Goal: Task Accomplishment & Management: Complete application form

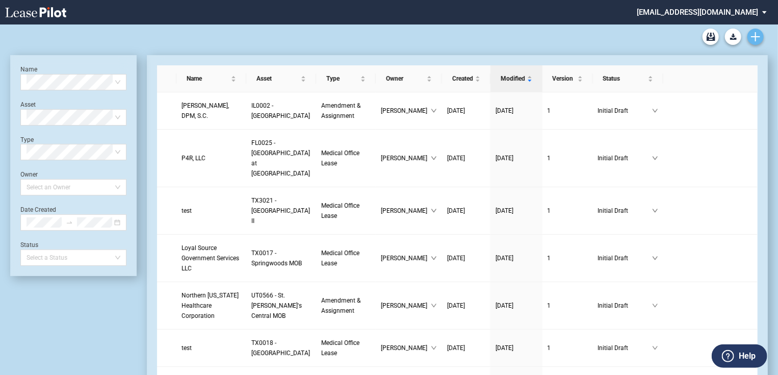
click at [757, 33] on icon "Create new document" at bounding box center [755, 36] width 9 height 9
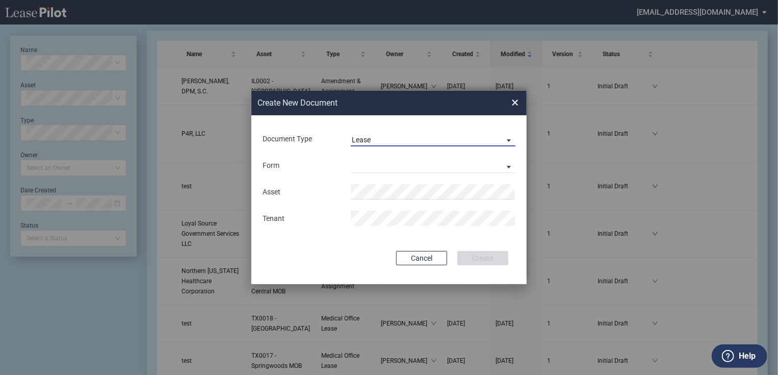
click at [384, 137] on span "Lease" at bounding box center [425, 140] width 146 height 10
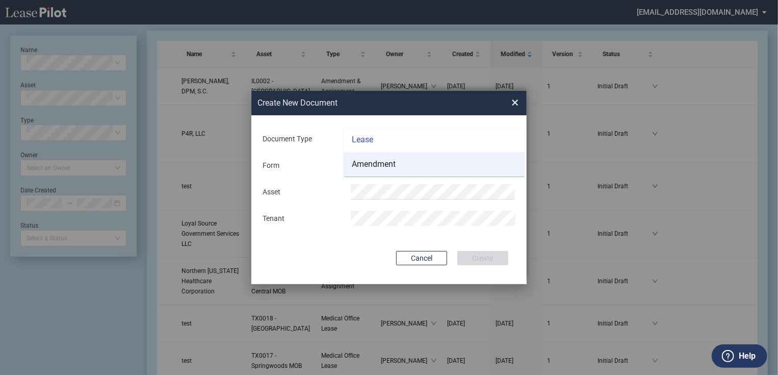
click at [372, 169] on div "Amendment" at bounding box center [374, 164] width 44 height 11
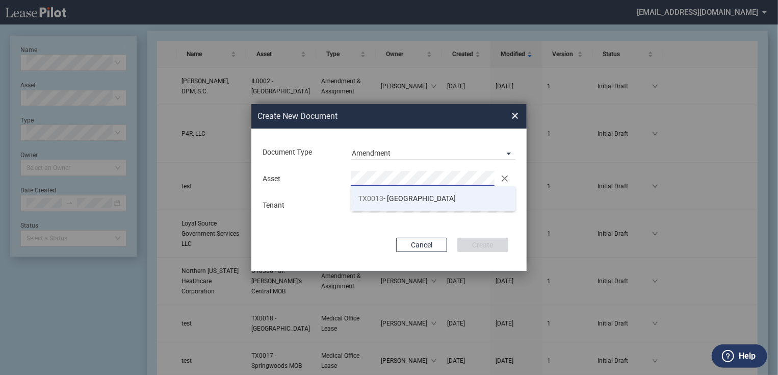
click at [395, 208] on li "TX0013 - Katy Medical Complex" at bounding box center [433, 198] width 165 height 24
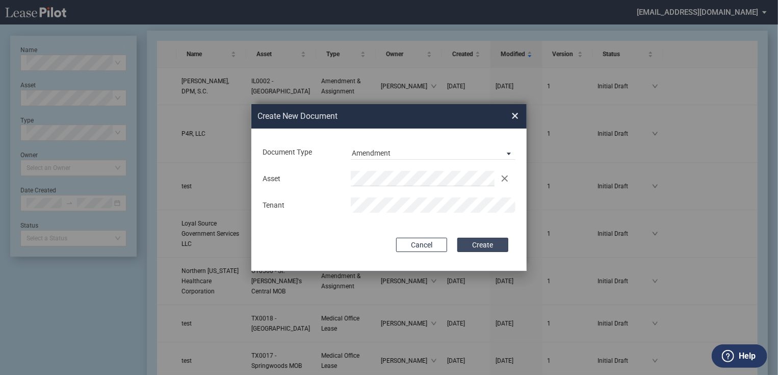
click at [481, 239] on button "Create" at bounding box center [483, 245] width 51 height 14
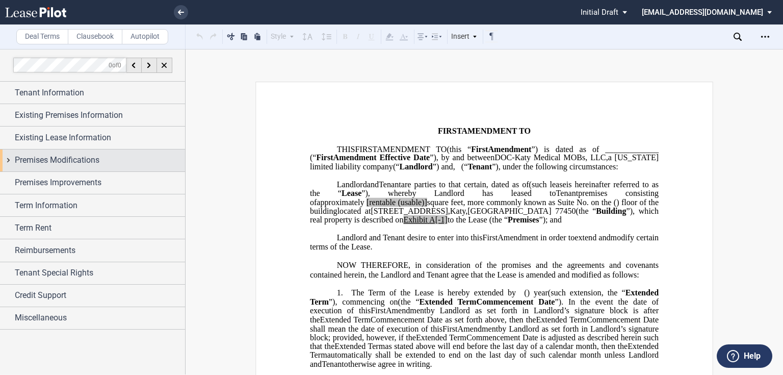
click at [52, 152] on div "Premises Modifications" at bounding box center [92, 160] width 185 height 22
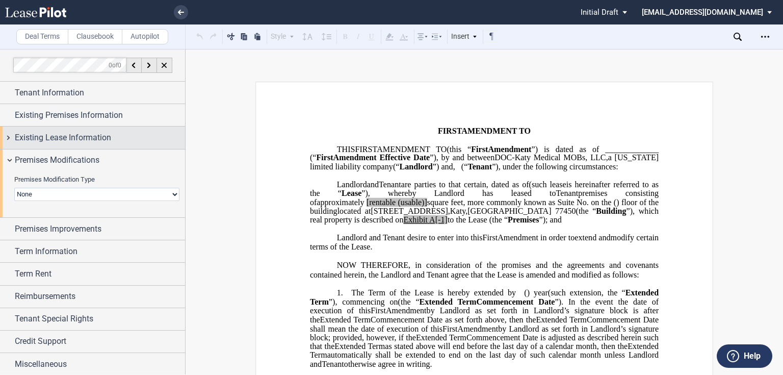
click at [53, 143] on span "Existing Lease Information" at bounding box center [63, 138] width 96 height 12
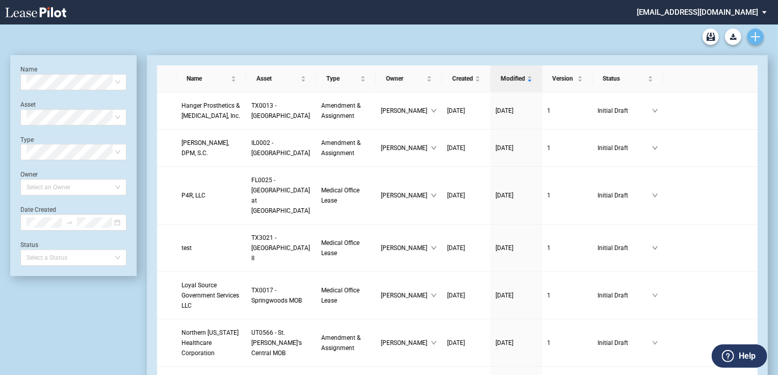
click at [755, 35] on icon "Create new document" at bounding box center [755, 36] width 9 height 9
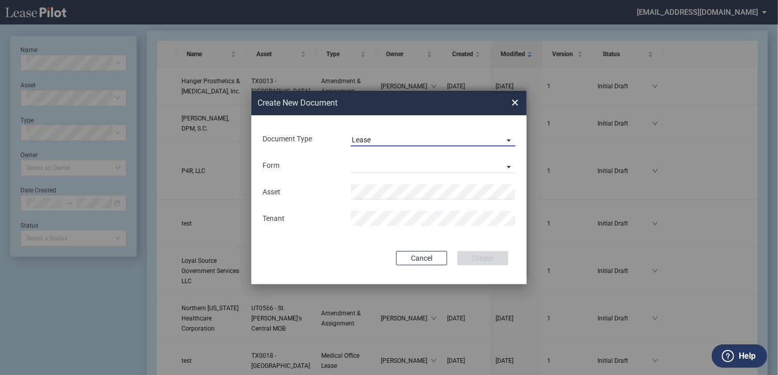
drag, startPoint x: 384, startPoint y: 135, endPoint x: 380, endPoint y: 141, distance: 7.1
click at [385, 136] on span "Lease" at bounding box center [425, 140] width 146 height 10
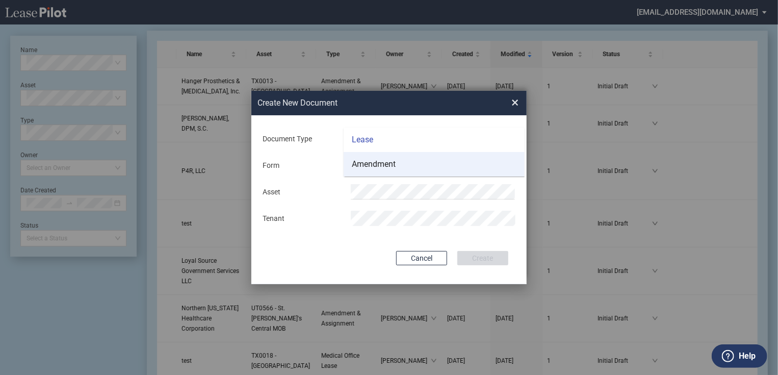
click at [374, 167] on div "Amendment" at bounding box center [374, 164] width 44 height 11
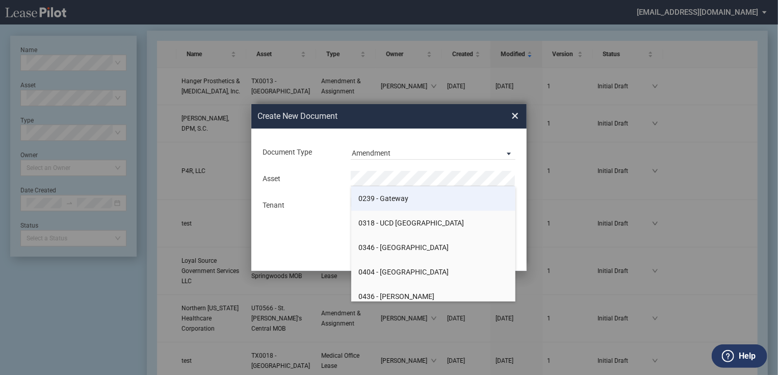
click at [369, 198] on span "0239 - Gateway" at bounding box center [384, 198] width 50 height 8
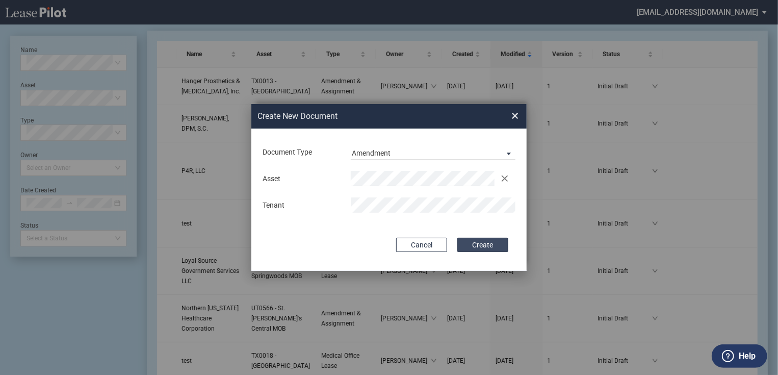
click at [479, 246] on button "Create" at bounding box center [483, 245] width 51 height 14
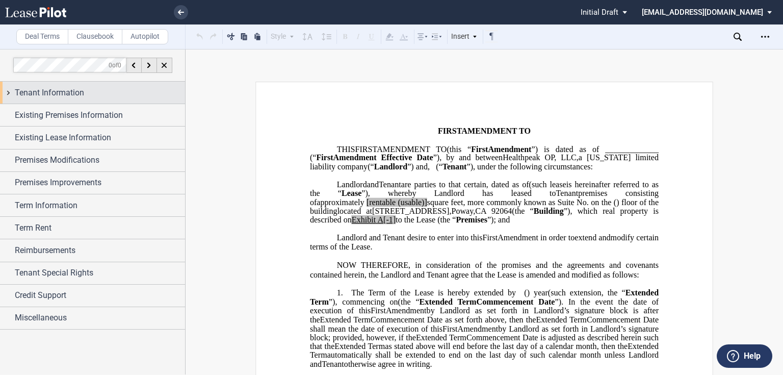
click at [78, 100] on div "Tenant Information" at bounding box center [92, 93] width 185 height 22
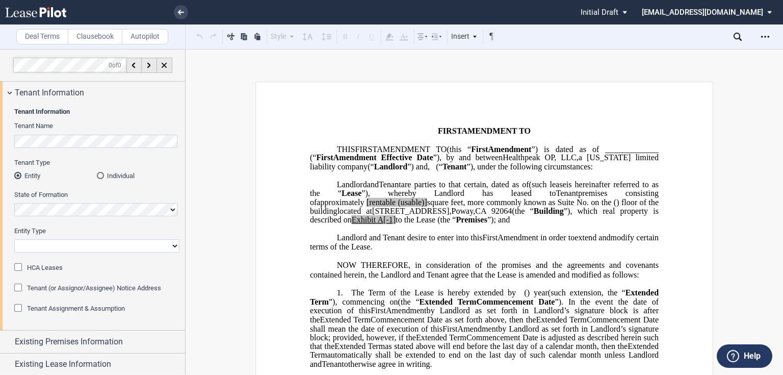
click at [41, 288] on span "Tenant (or Assignor/Assignee) Notice Address" at bounding box center [94, 288] width 134 height 8
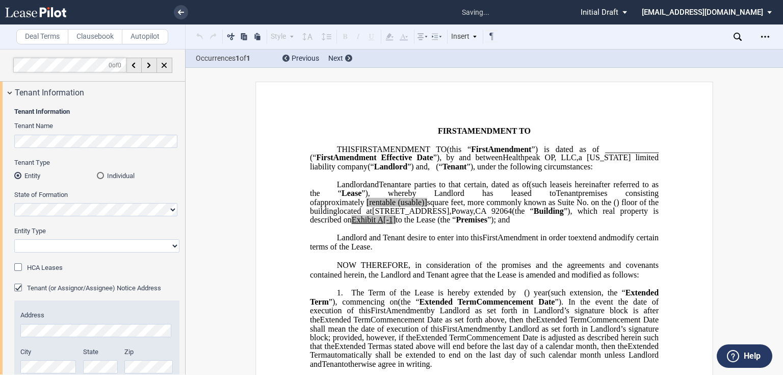
scroll to position [122, 0]
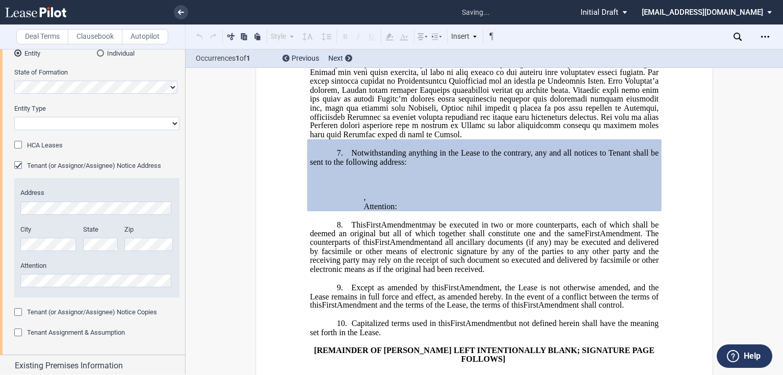
click at [23, 331] on div "Tenant Assignment & Assumption" at bounding box center [19, 333] width 10 height 10
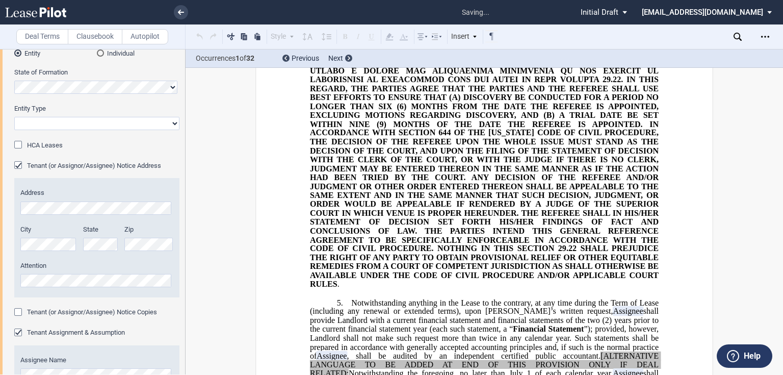
click at [33, 314] on span "Tenant (or Assignor/Assignee) Notice Copies" at bounding box center [92, 312] width 130 height 8
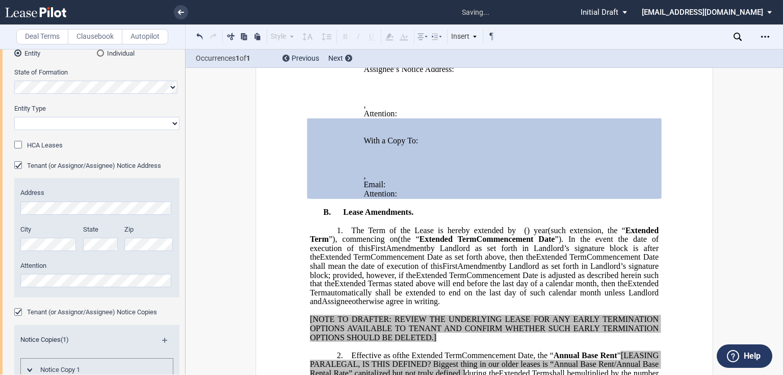
click at [33, 146] on span "HCA Leases" at bounding box center [45, 145] width 36 height 8
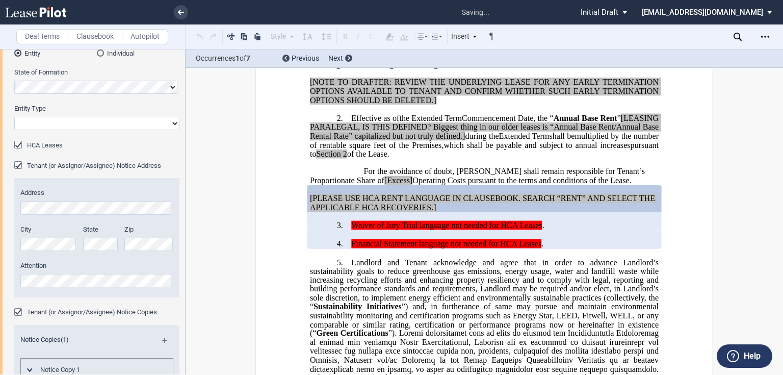
scroll to position [973, 0]
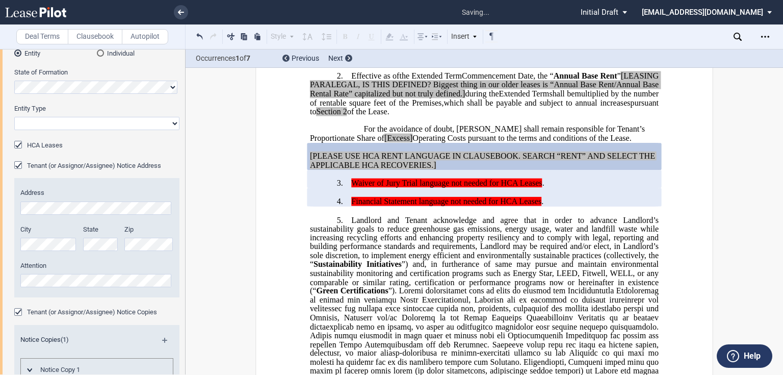
click at [39, 146] on span "HCA Leases" at bounding box center [45, 145] width 36 height 8
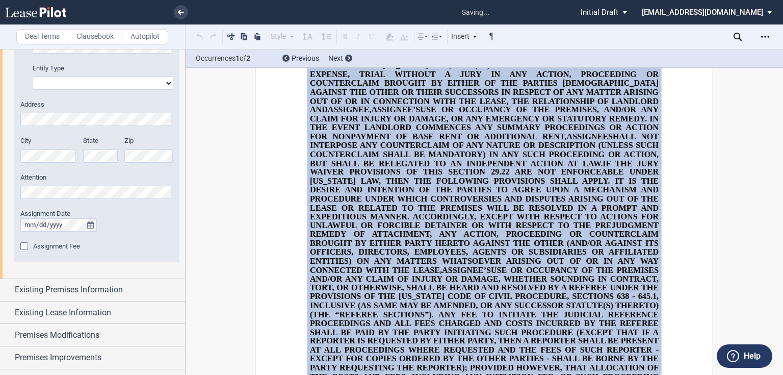
scroll to position [816, 0]
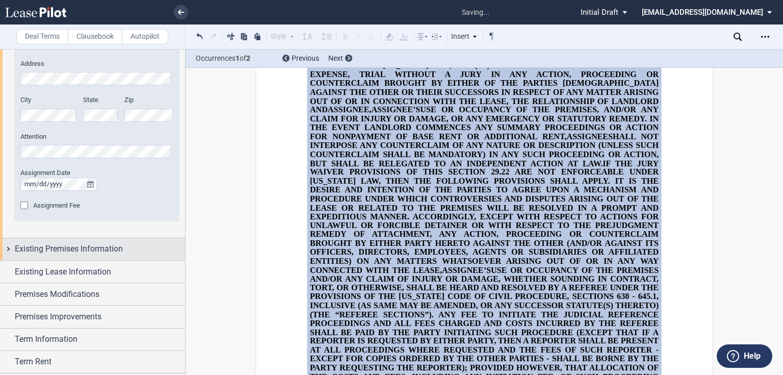
click at [75, 244] on span "Existing Premises Information" at bounding box center [69, 249] width 108 height 12
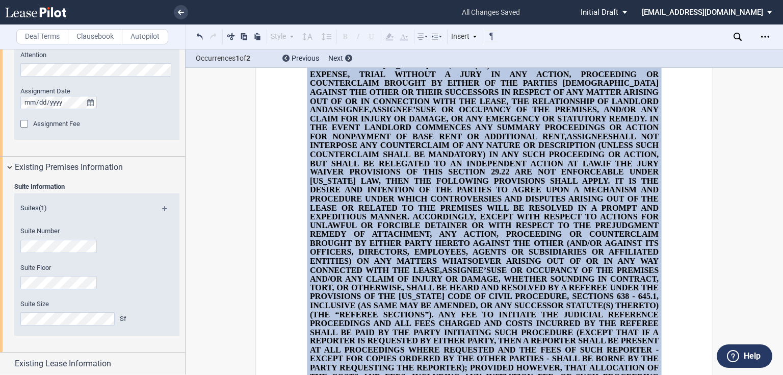
scroll to position [1020, 0]
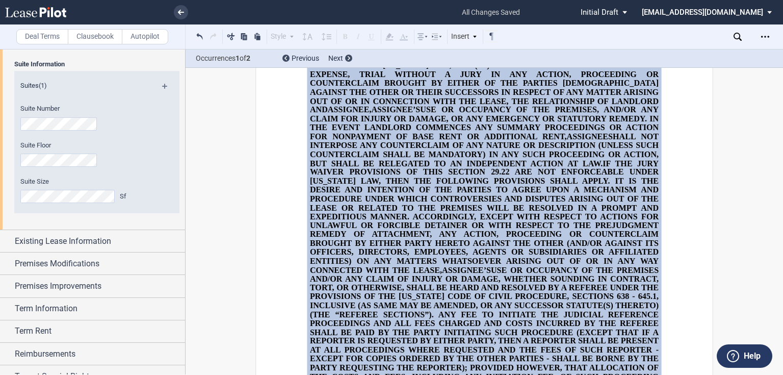
click at [46, 246] on span "Existing Lease Information" at bounding box center [63, 241] width 96 height 12
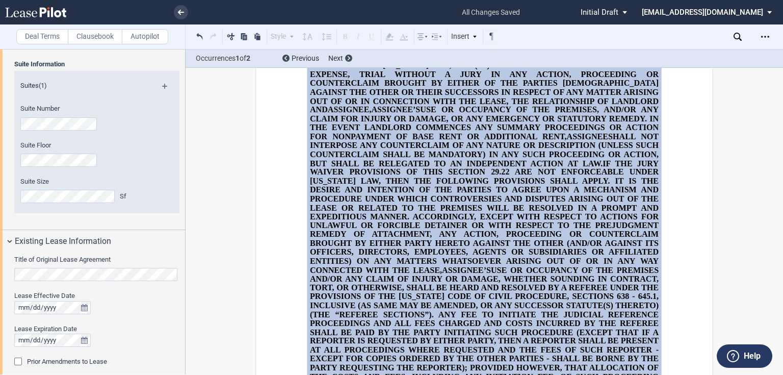
scroll to position [1224, 0]
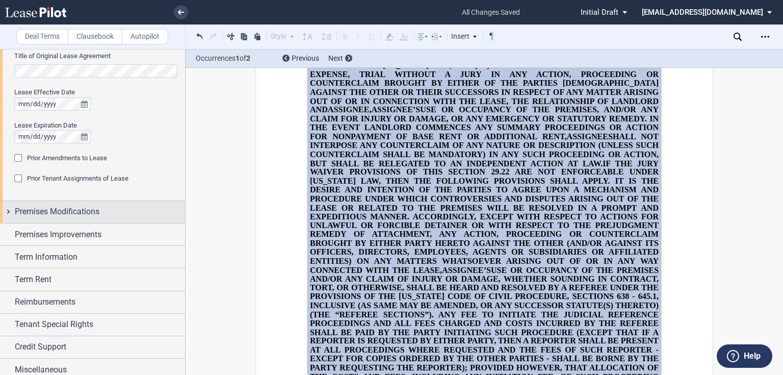
click at [54, 212] on span "Premises Modifications" at bounding box center [57, 212] width 85 height 12
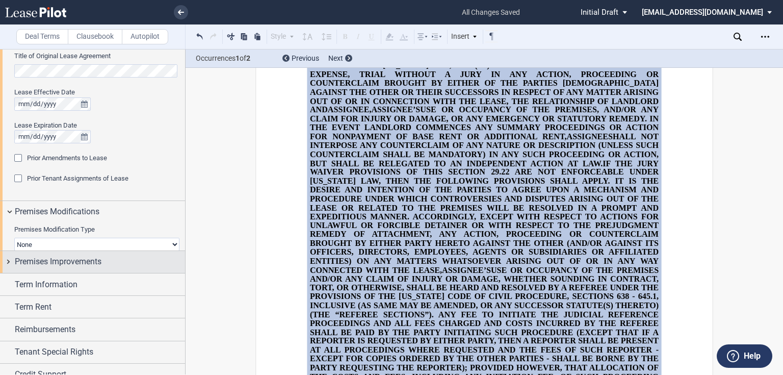
scroll to position [1275, 0]
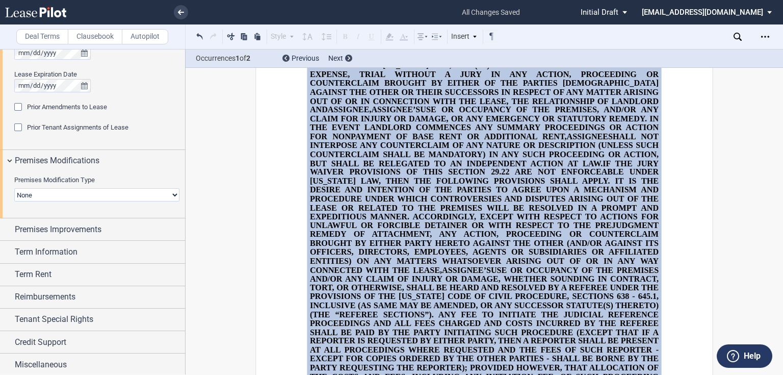
click at [68, 188] on select "None Expansion Relocation" at bounding box center [96, 194] width 165 height 13
click at [68, 190] on select "None Expansion Relocation" at bounding box center [96, 194] width 165 height 13
click at [65, 201] on div "Premises Modification Type None Expansion Relocation Expansion Space Suite Numb…" at bounding box center [96, 193] width 165 height 36
click at [66, 199] on select "None Expansion Relocation" at bounding box center [96, 194] width 165 height 13
select select "expansion"
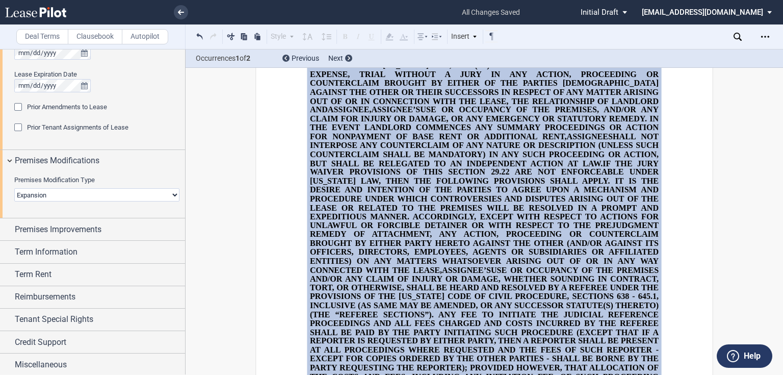
click at [14, 188] on select "None Expansion Relocation" at bounding box center [96, 194] width 165 height 13
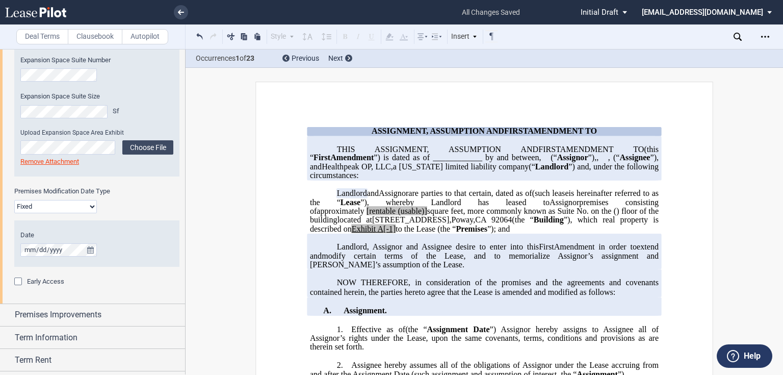
scroll to position [1520, 0]
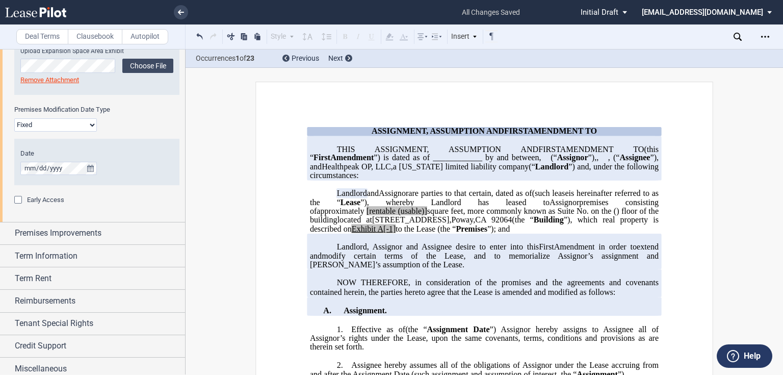
click at [48, 198] on span "Early Access" at bounding box center [45, 200] width 37 height 8
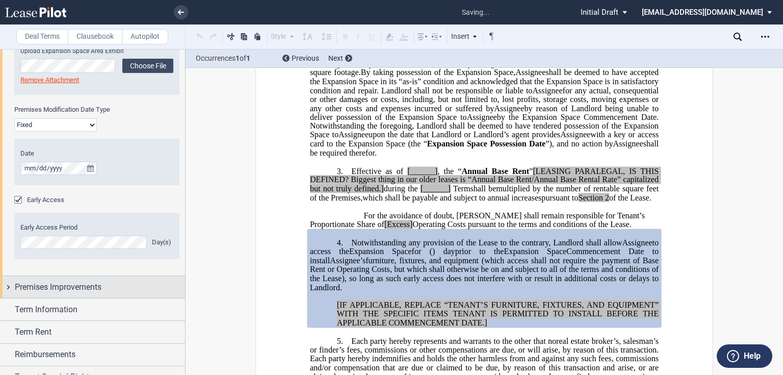
scroll to position [1578, 0]
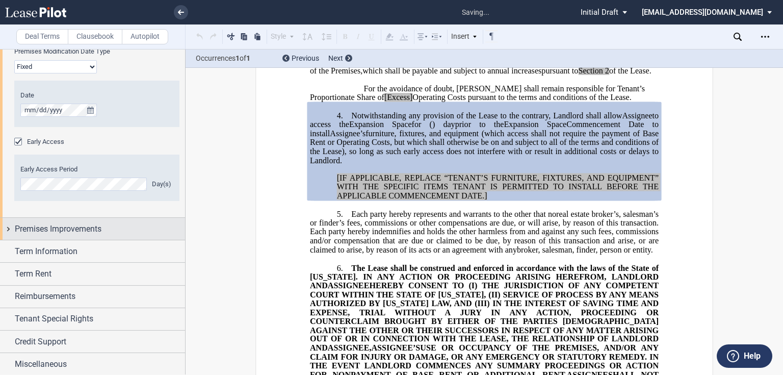
click at [75, 228] on span "Premises Improvements" at bounding box center [58, 229] width 87 height 12
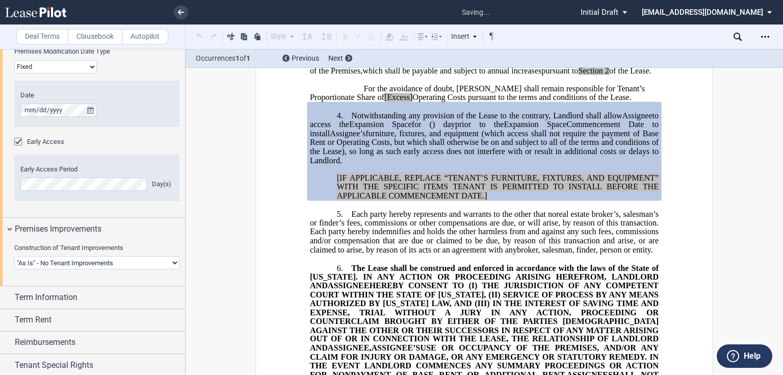
click at [59, 266] on select "Landlord Constructs Tenant Improvements Tenant Constructs Tenant Improvements "…" at bounding box center [96, 262] width 165 height 13
drag, startPoint x: 65, startPoint y: 263, endPoint x: 66, endPoint y: 273, distance: 9.7
click at [65, 263] on select "Landlord Constructs Tenant Improvements Tenant Constructs Tenant Improvements "…" at bounding box center [96, 262] width 165 height 13
click at [68, 267] on select "Landlord Constructs Tenant Improvements Tenant Constructs Tenant Improvements "…" at bounding box center [96, 262] width 165 height 13
select select "tenant"
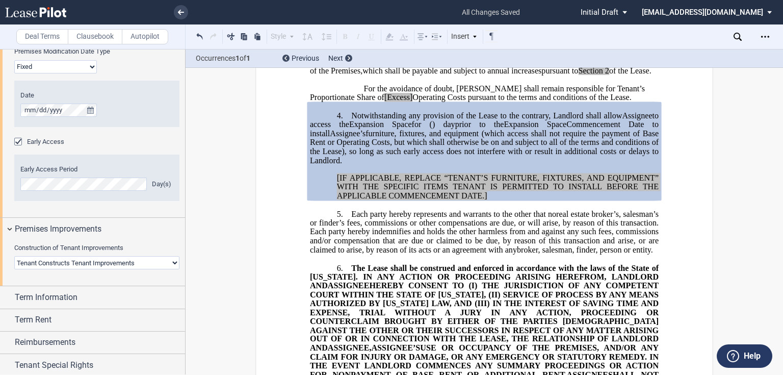
click at [14, 256] on select "Landlord Constructs Tenant Improvements Tenant Constructs Tenant Improvements "…" at bounding box center [96, 262] width 165 height 13
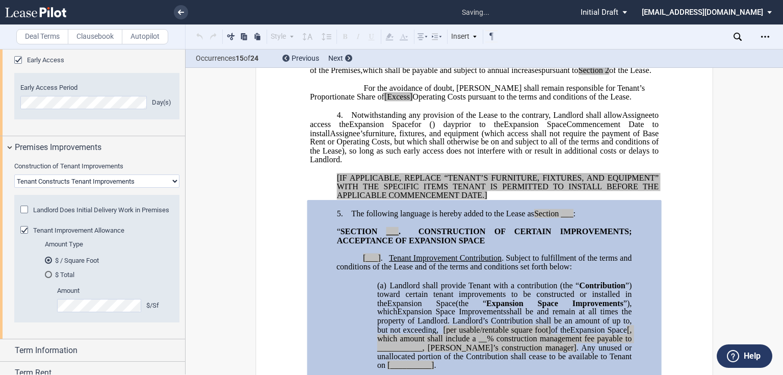
scroll to position [1701, 0]
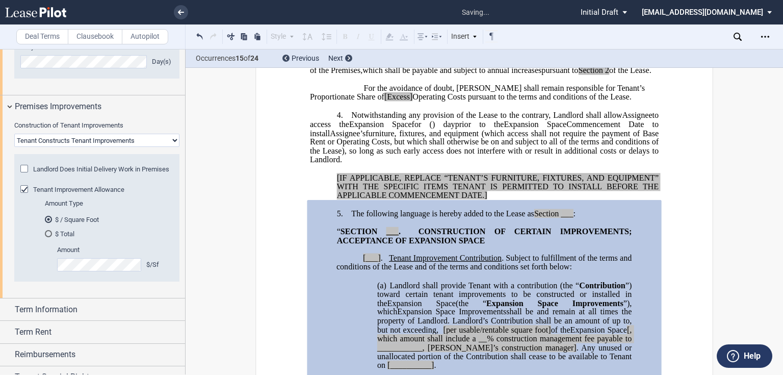
click at [26, 171] on div "Landlord Does Initial Delivery Work in Premises" at bounding box center [25, 170] width 10 height 10
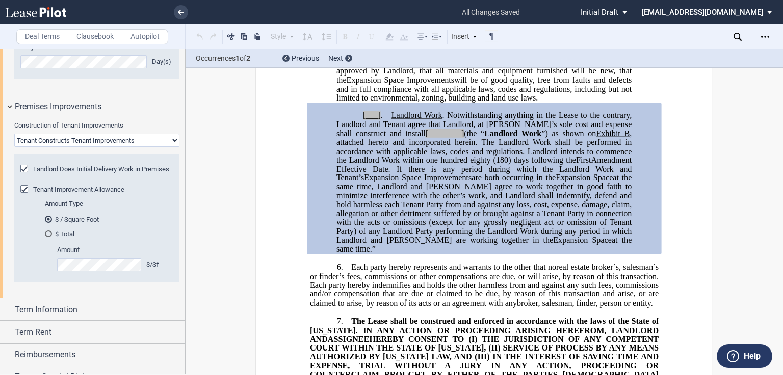
scroll to position [1767, 0]
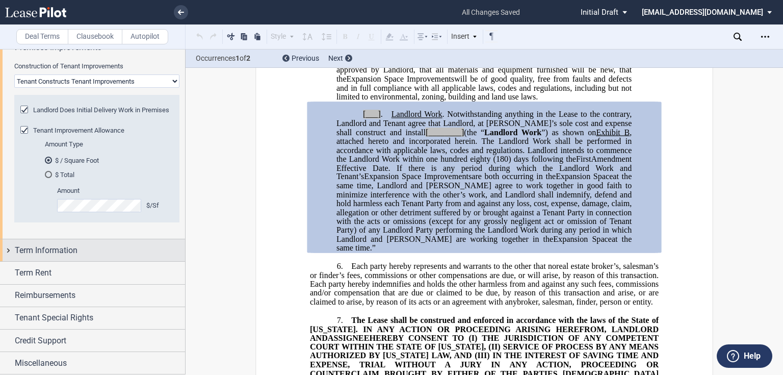
click at [43, 249] on span "Term Information" at bounding box center [46, 250] width 63 height 12
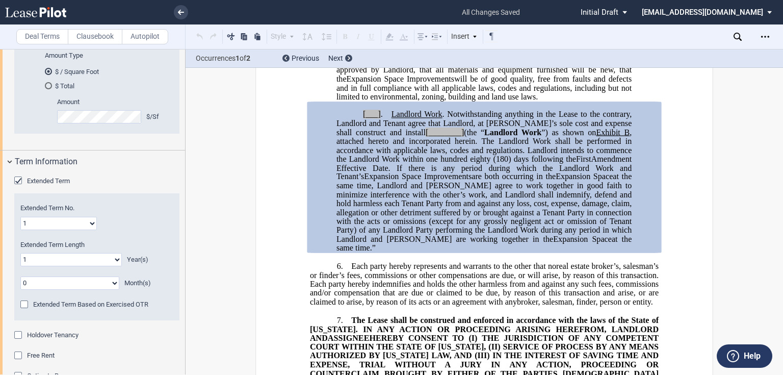
scroll to position [1971, 0]
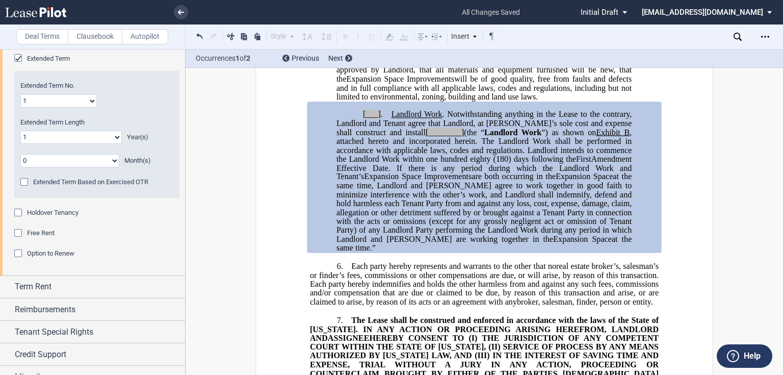
click at [41, 216] on span "Holdover Tenancy" at bounding box center [53, 213] width 52 height 8
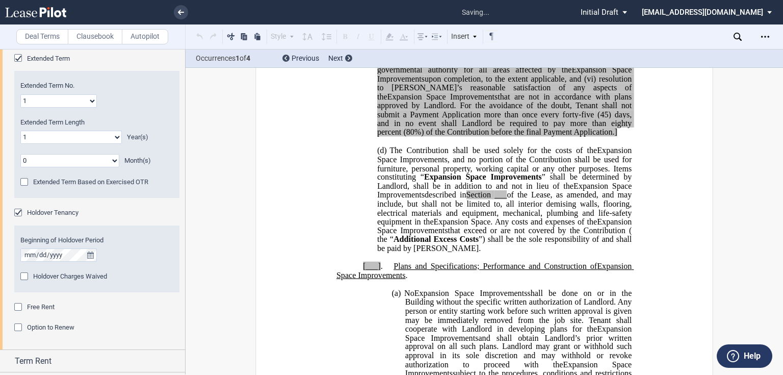
scroll to position [152, 0]
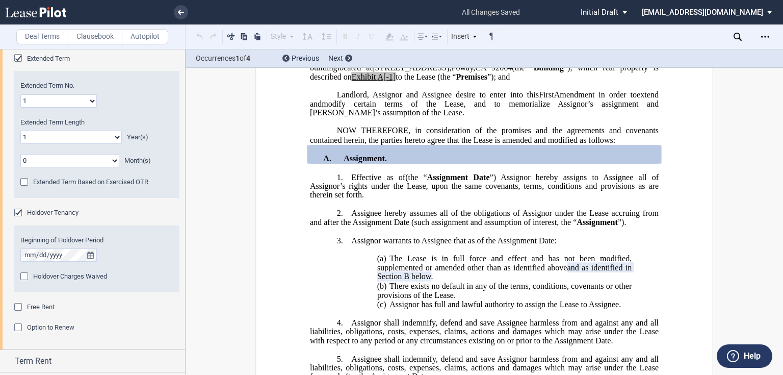
click at [27, 311] on span "Free Rent" at bounding box center [41, 307] width 28 height 8
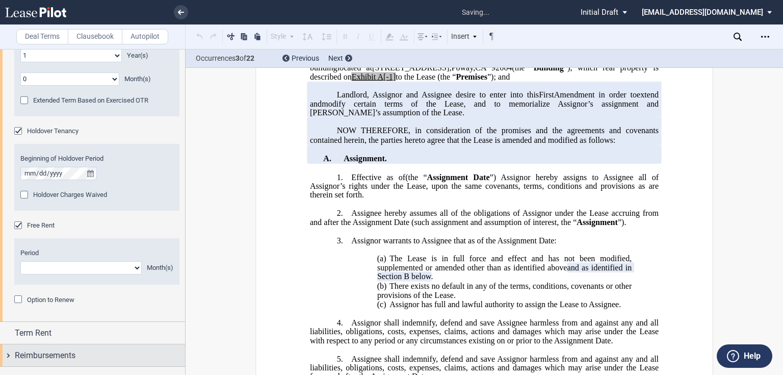
scroll to position [2093, 0]
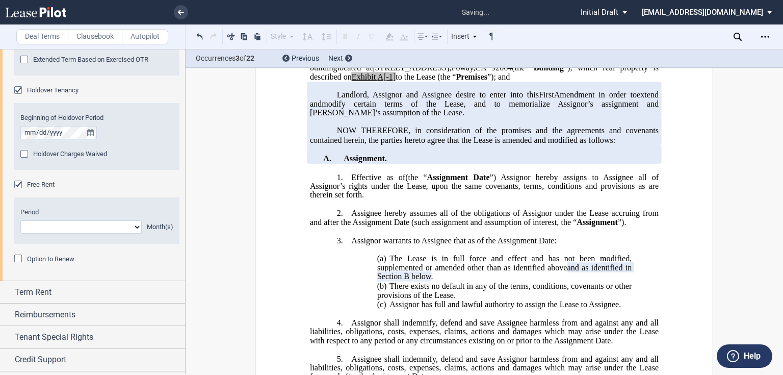
click at [39, 263] on span "Option to Renew" at bounding box center [50, 259] width 47 height 8
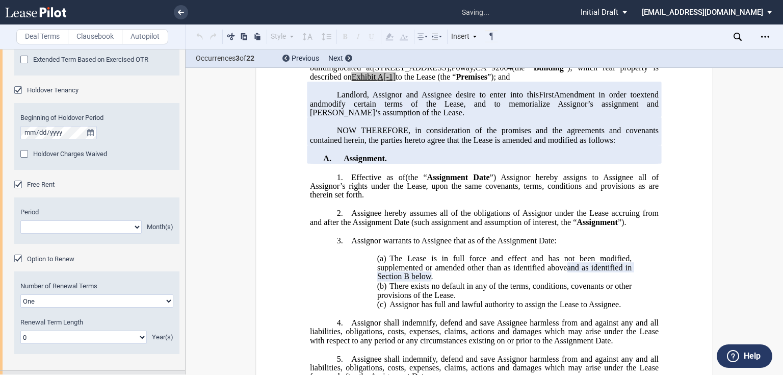
scroll to position [2210, 0]
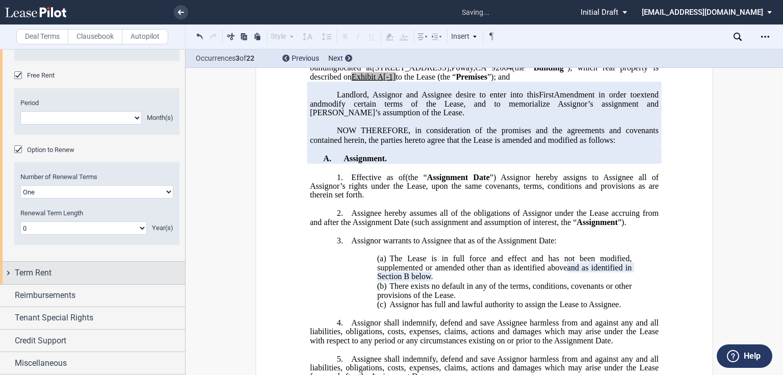
click at [34, 266] on div "Term Rent" at bounding box center [92, 273] width 185 height 22
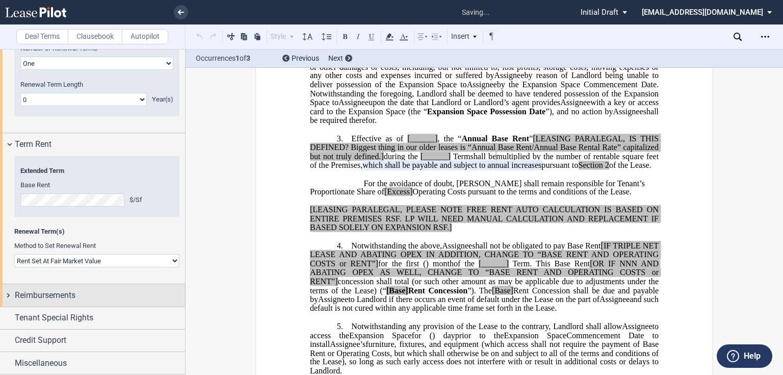
scroll to position [2338, 0]
click at [53, 290] on span "Reimbursements" at bounding box center [45, 295] width 61 height 12
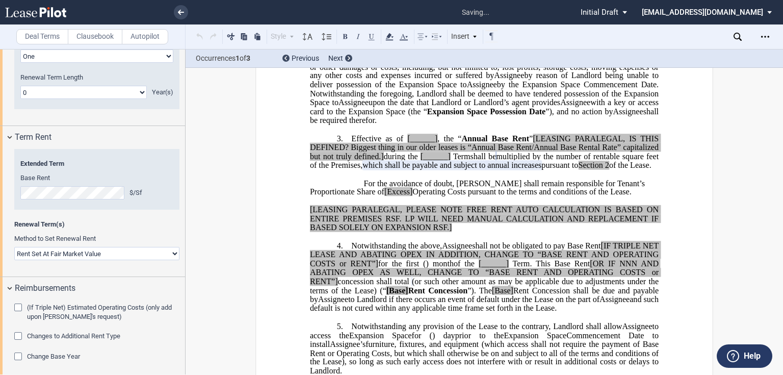
click at [47, 316] on span "(If Triple Net) Estimated Operating Costs (only add upon [PERSON_NAME]'s reques…" at bounding box center [99, 311] width 145 height 17
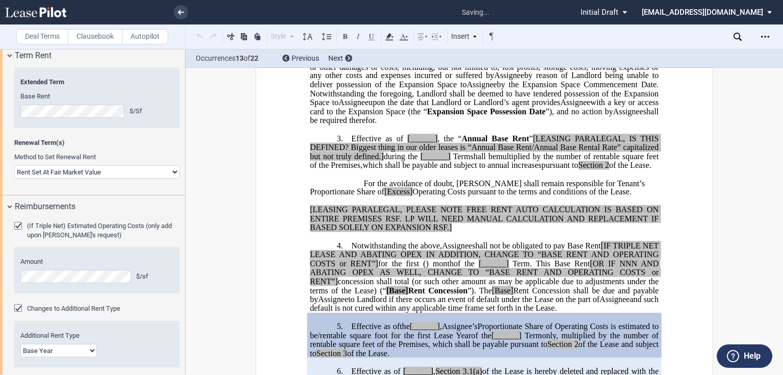
scroll to position [1319, 0]
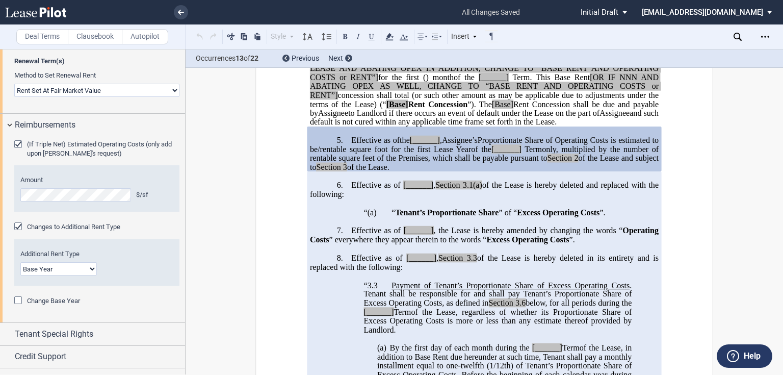
click at [51, 305] on span "Change Base Year" at bounding box center [53, 301] width 53 height 8
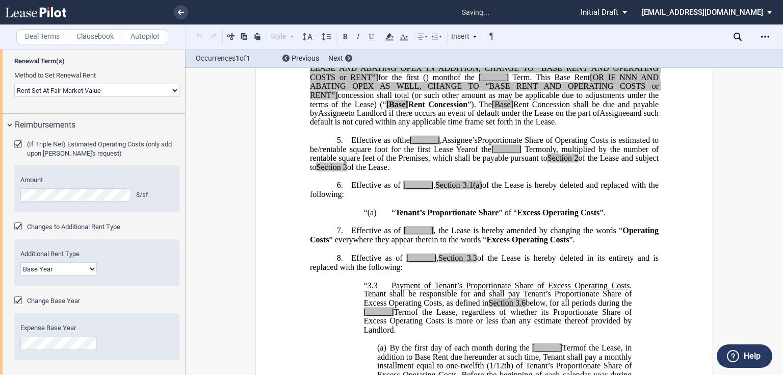
scroll to position [0, 0]
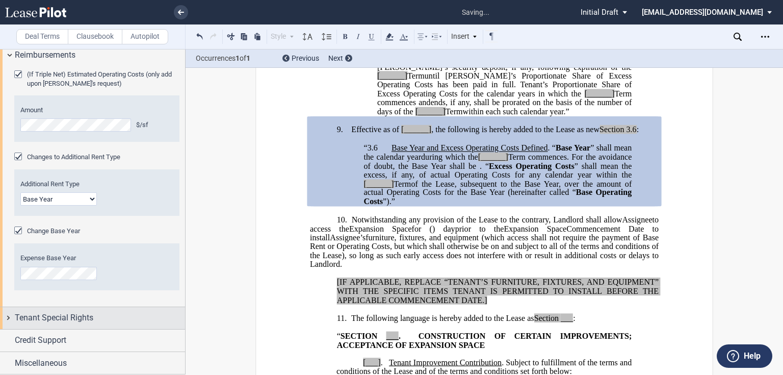
click at [68, 322] on span "Tenant Special Rights" at bounding box center [54, 318] width 79 height 12
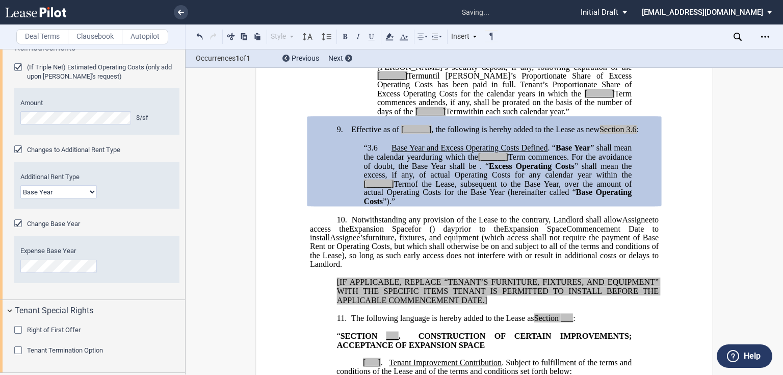
click at [65, 326] on span "Right of First Offer" at bounding box center [54, 330] width 54 height 8
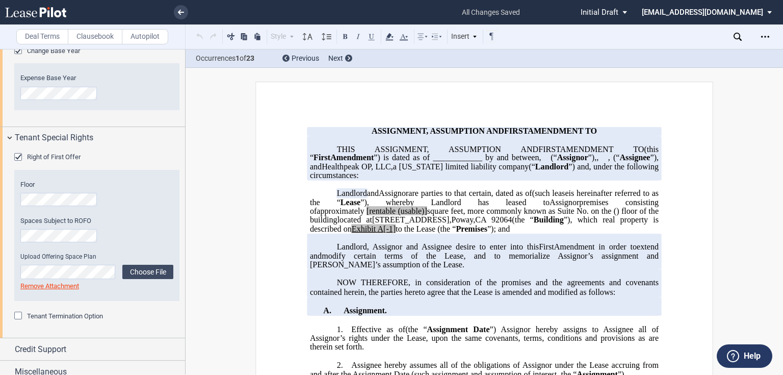
click at [46, 320] on span "Tenant Termination Option" at bounding box center [65, 316] width 76 height 8
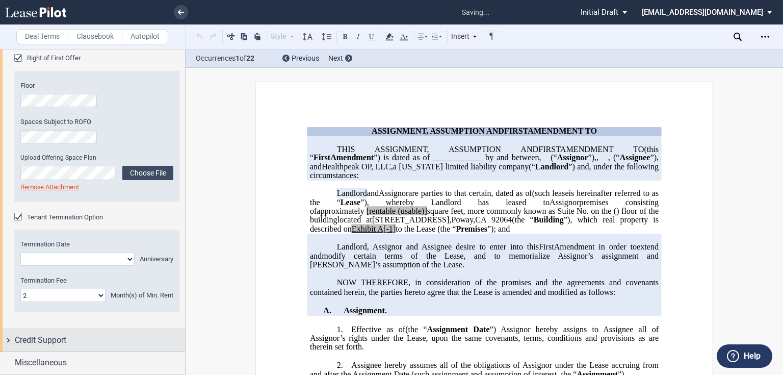
click at [49, 336] on span "Credit Support" at bounding box center [41, 340] width 52 height 12
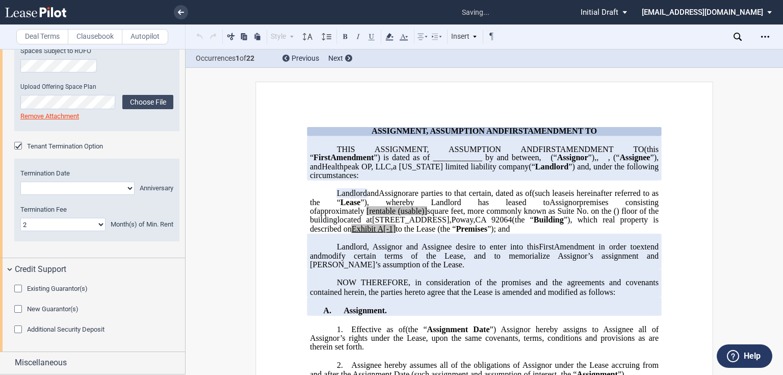
click at [50, 328] on span "Additional Security Deposit" at bounding box center [66, 329] width 78 height 8
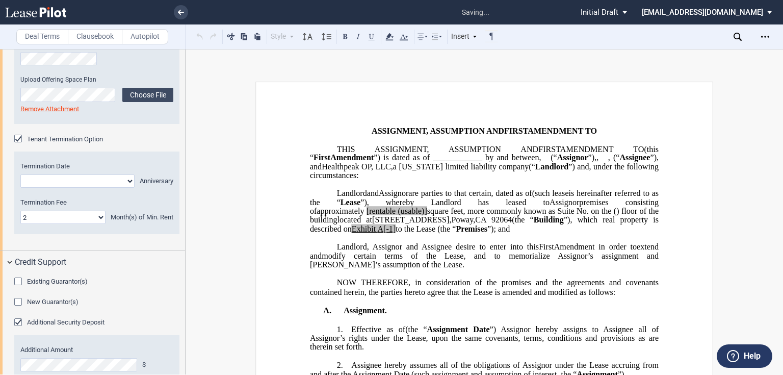
click at [51, 306] on span "New Guarantor(s)" at bounding box center [53, 302] width 52 height 8
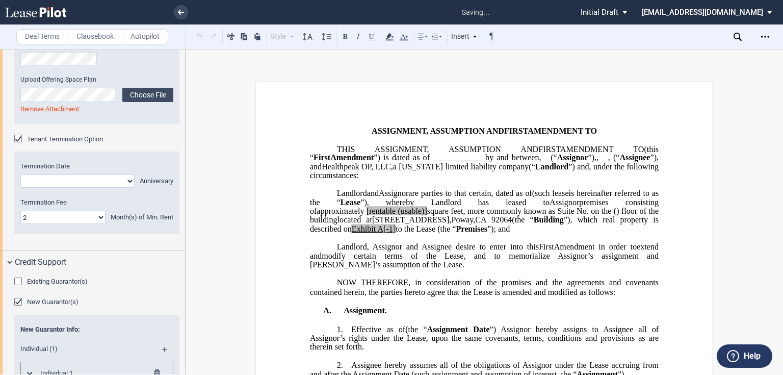
click at [53, 285] on span "Existing Guarantor(s)" at bounding box center [57, 281] width 61 height 8
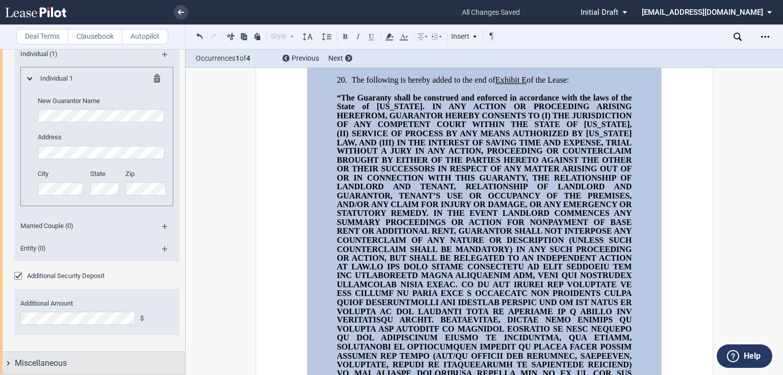
click at [44, 369] on span "Miscellaneous" at bounding box center [41, 363] width 52 height 12
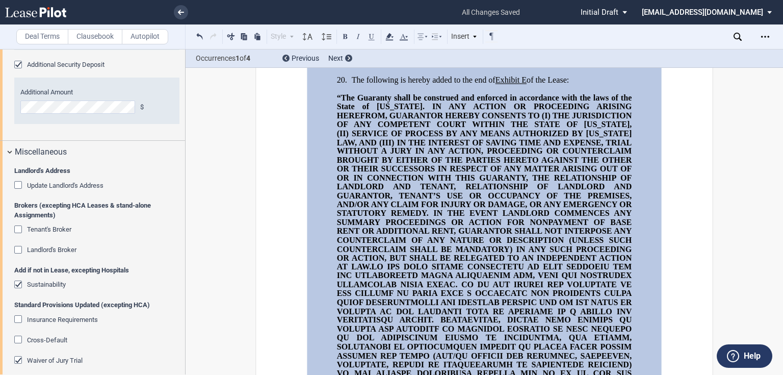
click at [41, 189] on span "Update Landlord's Address" at bounding box center [65, 186] width 77 height 8
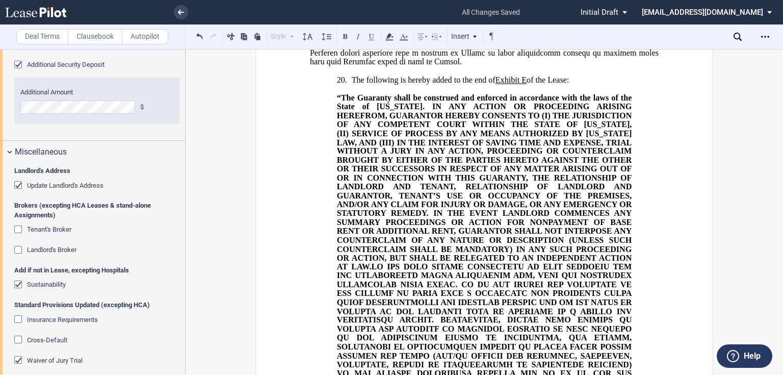
click at [37, 233] on span "Tenant's Broker" at bounding box center [49, 229] width 44 height 8
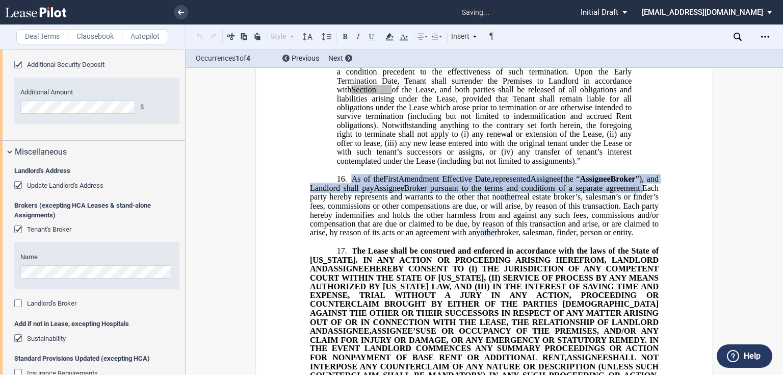
click at [36, 307] on span "Landlord's Broker" at bounding box center [51, 303] width 49 height 8
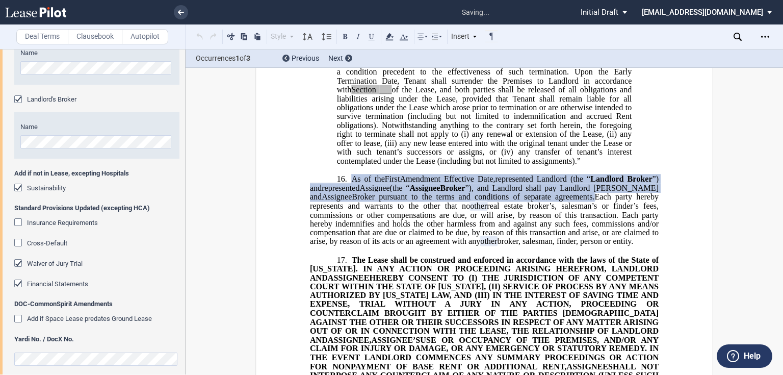
click at [48, 226] on span "Insurance Requirements" at bounding box center [62, 223] width 71 height 8
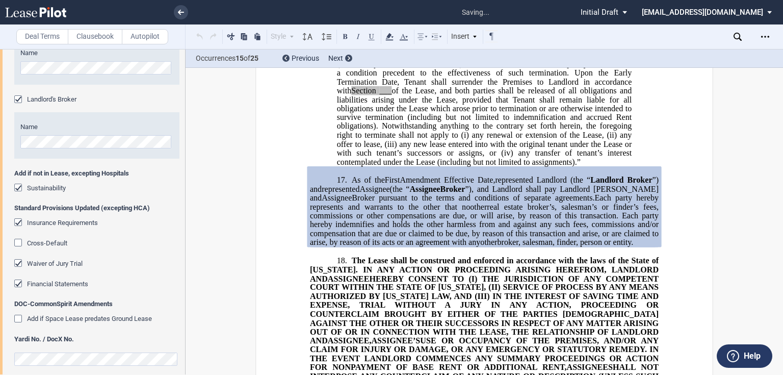
click at [49, 247] on span "Cross-Default" at bounding box center [47, 243] width 40 height 8
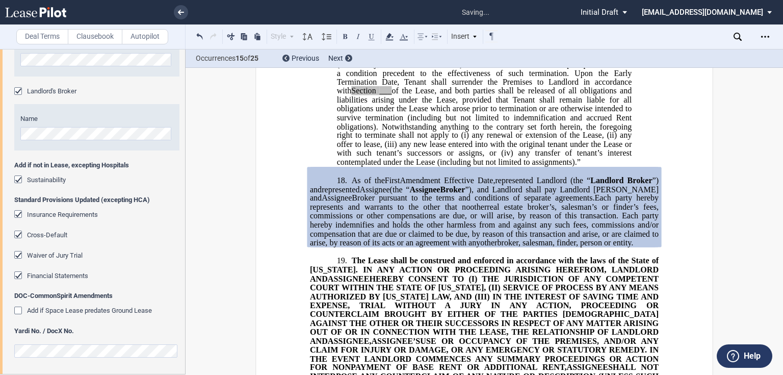
click at [55, 313] on span "Add if Space Lease predates Ground Lease" at bounding box center [89, 311] width 125 height 8
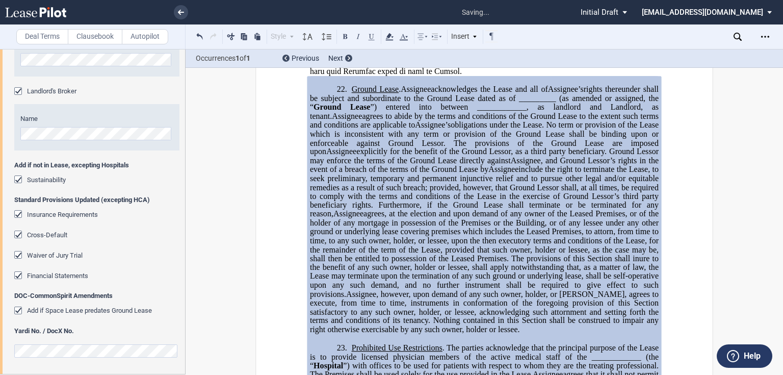
click at [53, 310] on span "Add if Space Lease predates Ground Lease" at bounding box center [89, 311] width 125 height 8
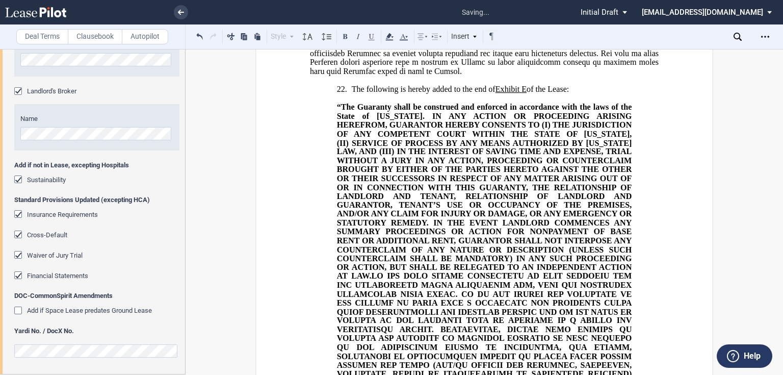
click at [55, 310] on span "Add if Space Lease predates Ground Lease" at bounding box center [89, 311] width 125 height 8
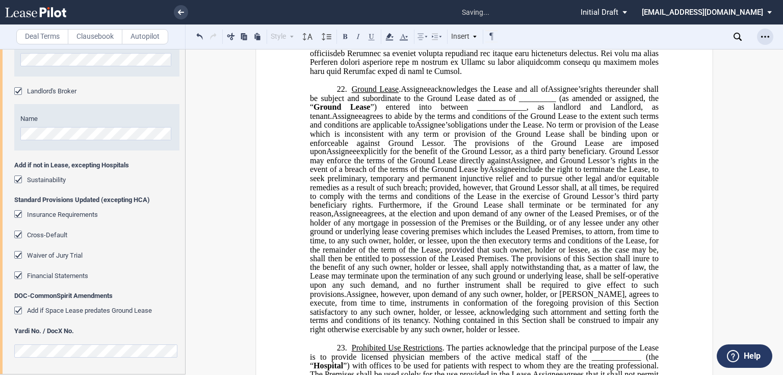
click at [765, 36] on use "Open Lease options menu" at bounding box center [766, 37] width 8 height 2
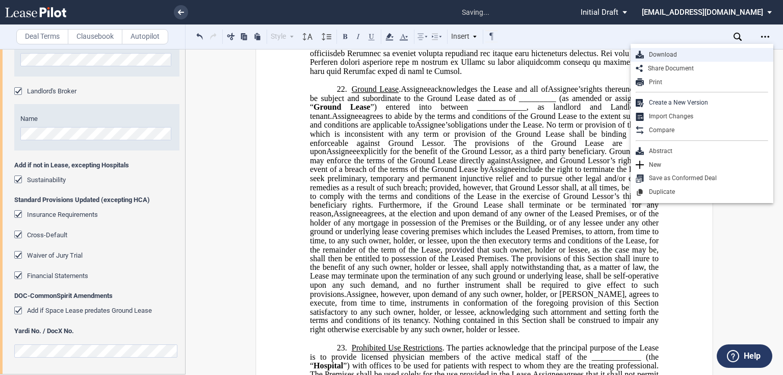
click at [654, 52] on div "Download" at bounding box center [706, 54] width 124 height 9
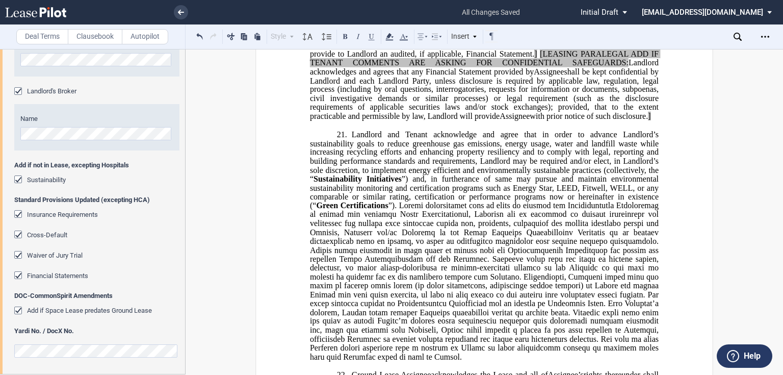
scroll to position [6636, 0]
